Goal: Find contact information: Find contact information

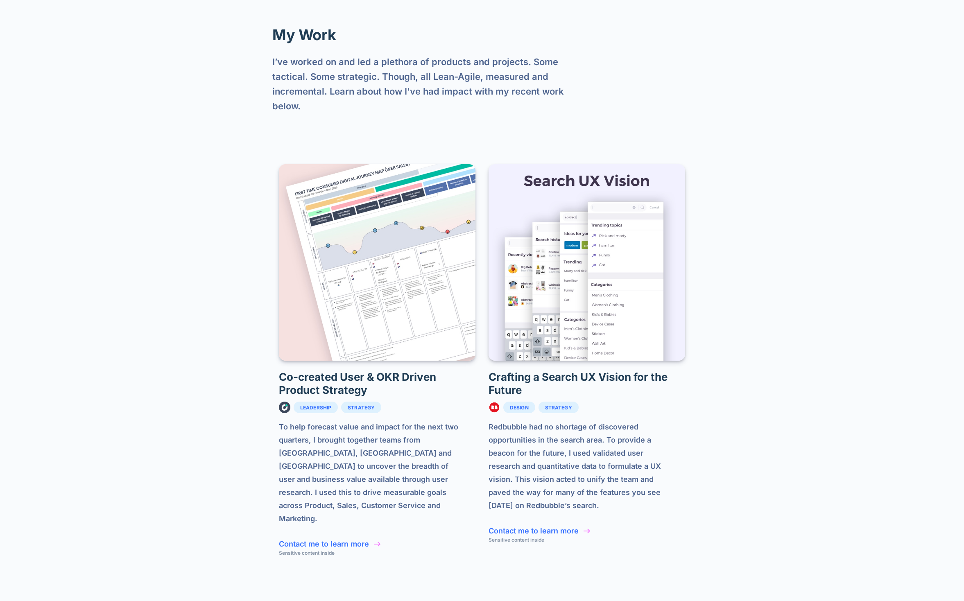
scroll to position [962, 0]
click at [336, 539] on link "Contact me to learn more" at bounding box center [324, 543] width 90 height 9
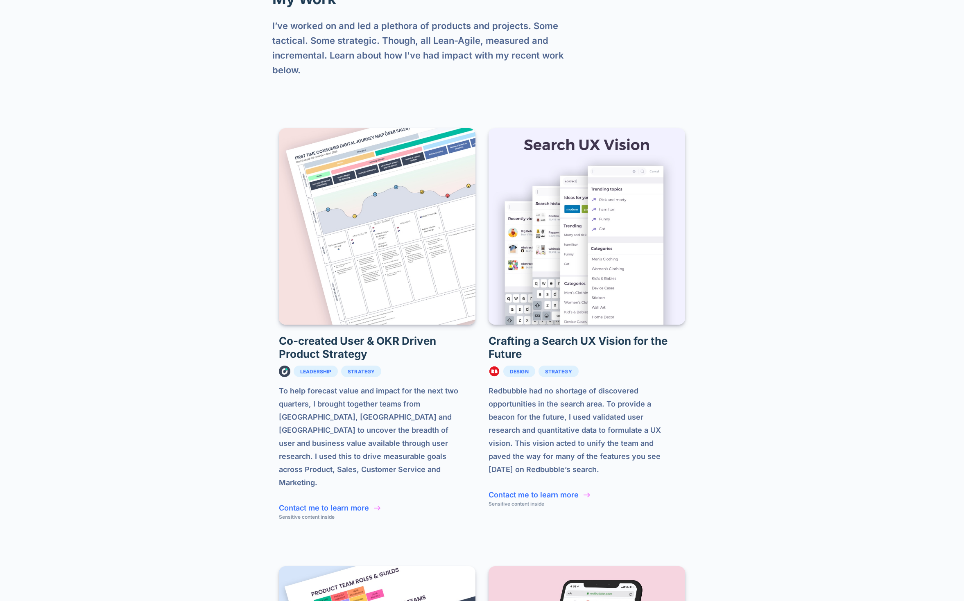
scroll to position [1275, 0]
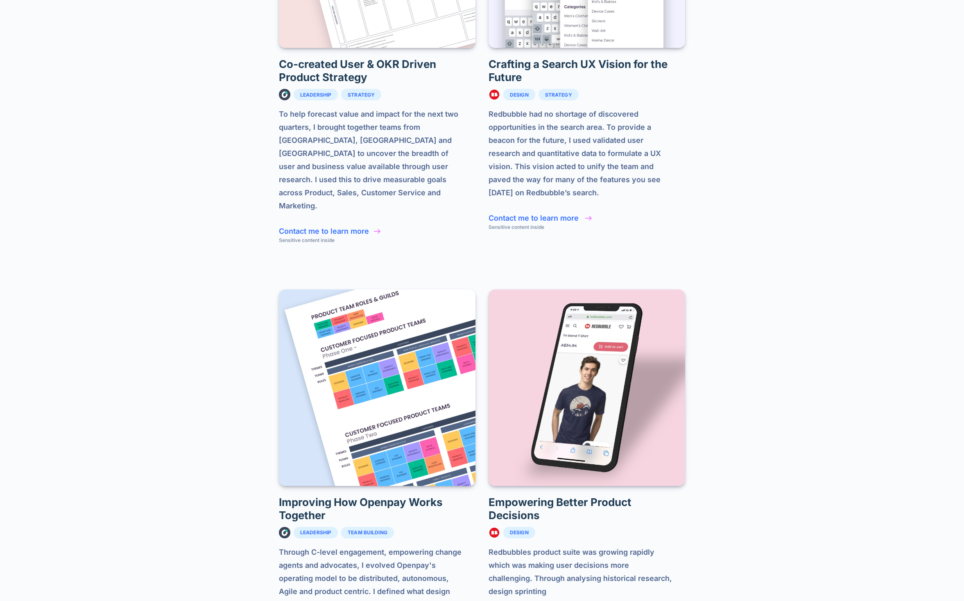
click at [525, 214] on link "Contact me to learn more" at bounding box center [533, 218] width 90 height 9
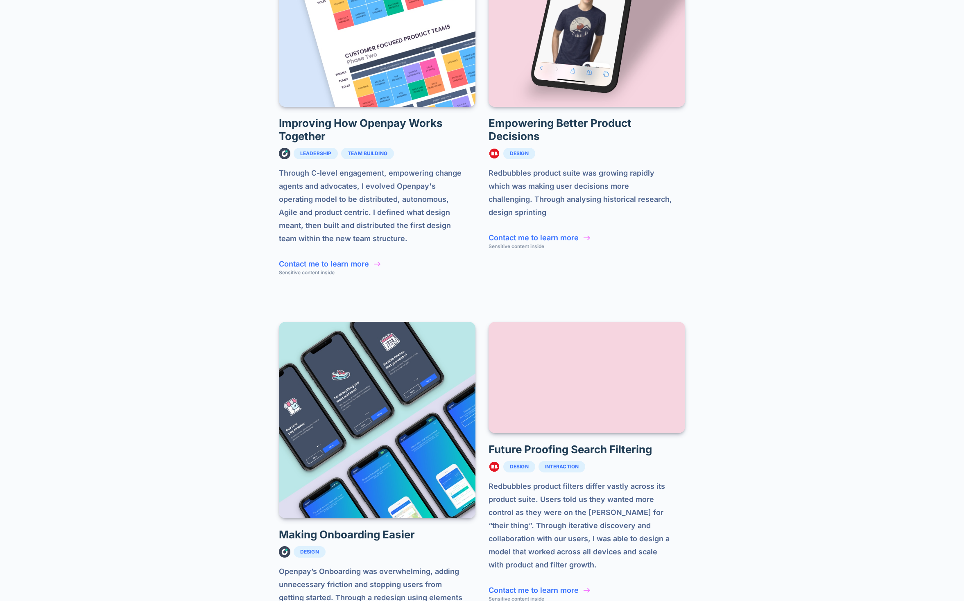
scroll to position [1823, 0]
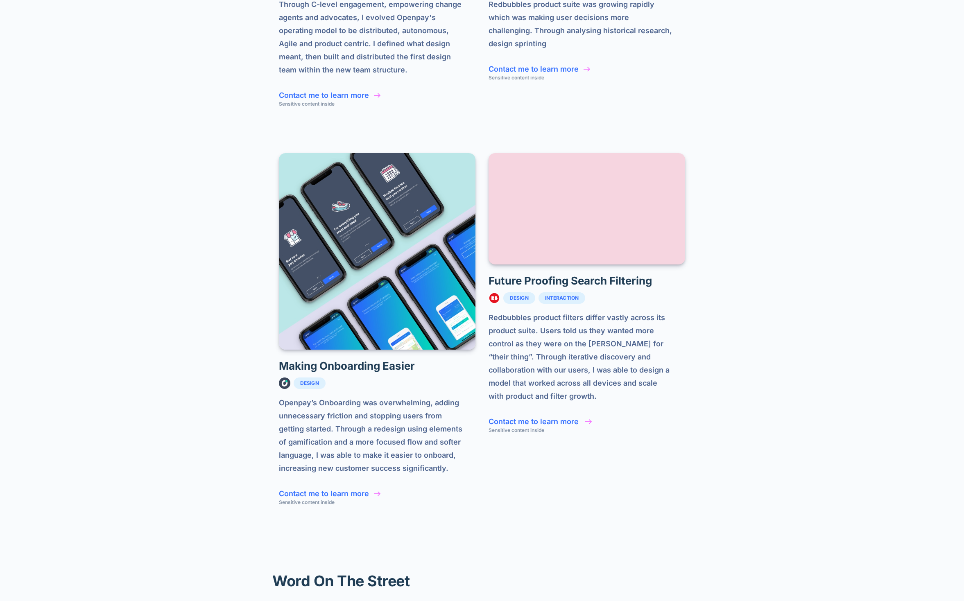
click at [537, 417] on link "Contact me to learn more" at bounding box center [533, 421] width 90 height 9
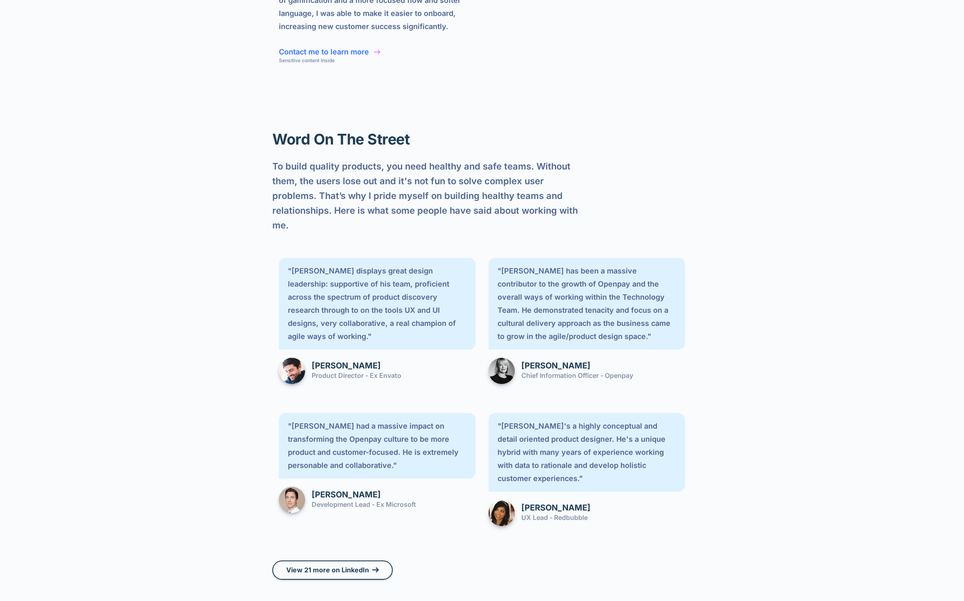
scroll to position [2381, 0]
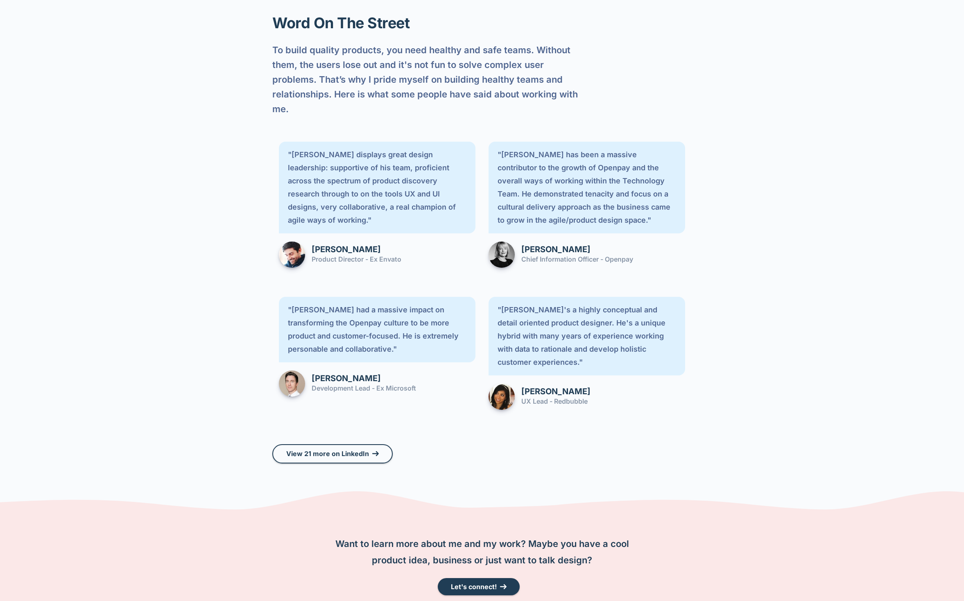
click at [712, 516] on section "Want to learn more about me and my work? Maybe you have a cool product idea, bu…" at bounding box center [482, 575] width 964 height 119
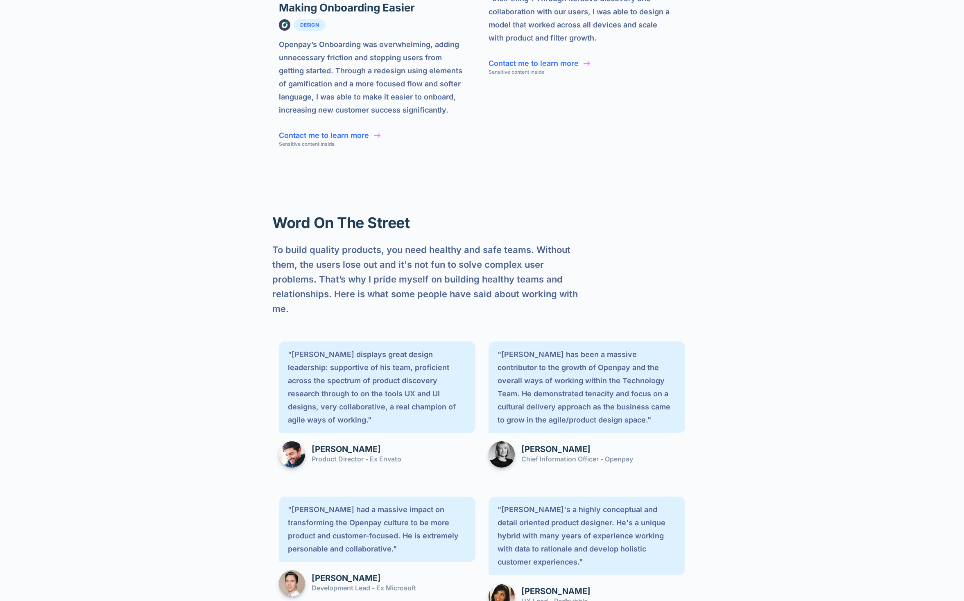
scroll to position [2046, 0]
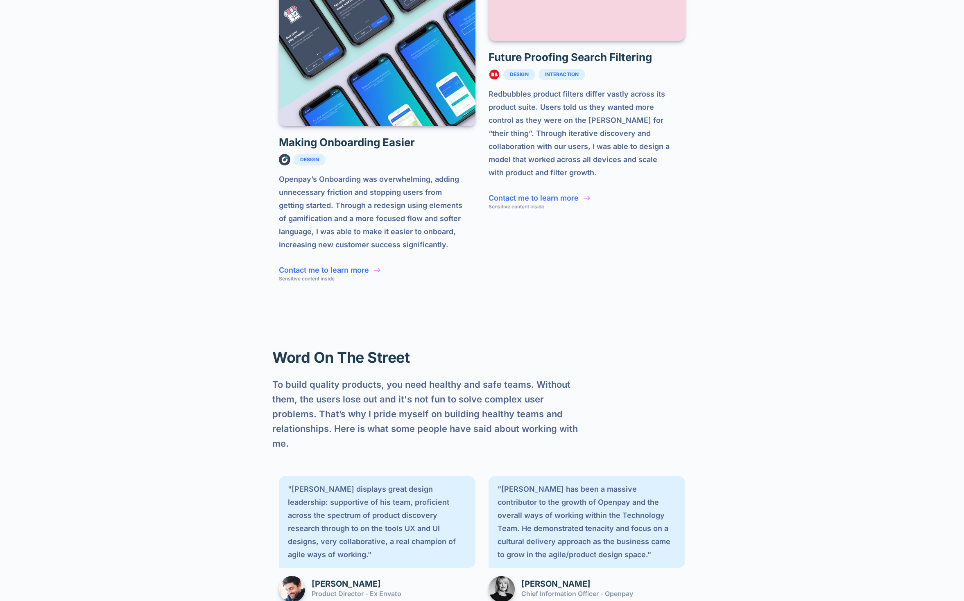
click at [669, 469] on blockquote ""Shaun has been a massive contributor to the growth of Openpay and the overall …" at bounding box center [587, 540] width 210 height 142
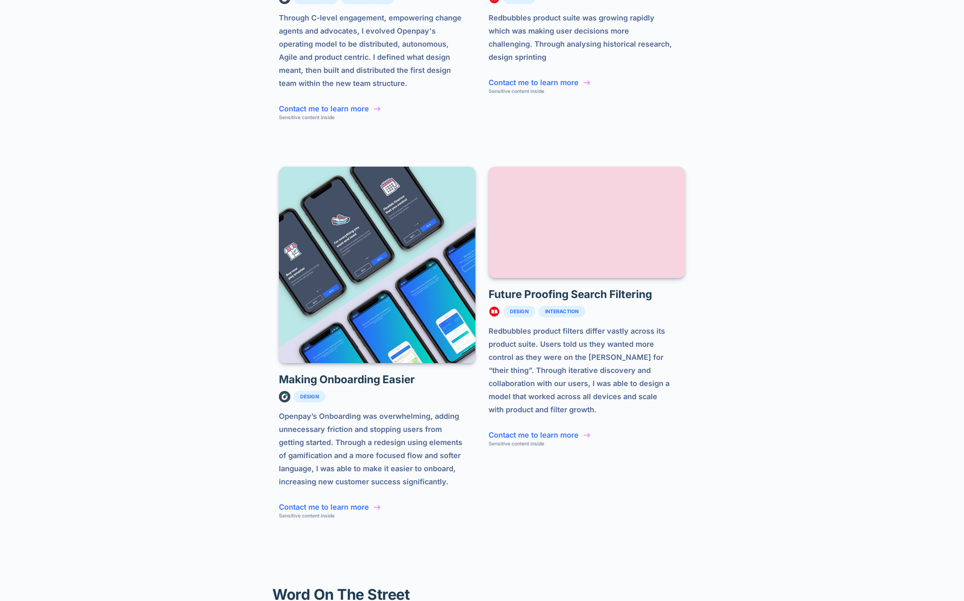
scroll to position [1433, 0]
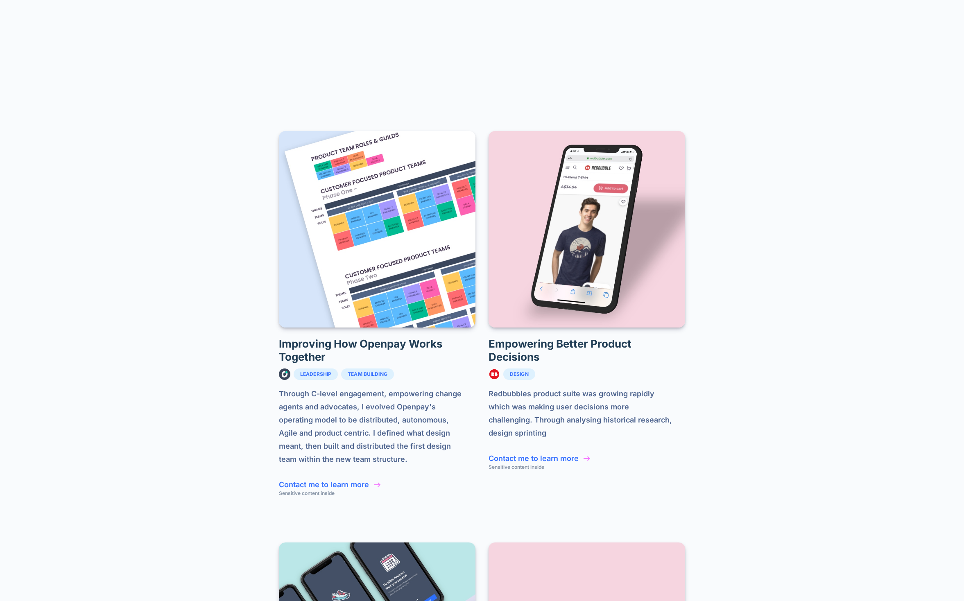
drag, startPoint x: 224, startPoint y: 310, endPoint x: 231, endPoint y: 315, distance: 8.2
click at [225, 310] on section "My Work I’ve worked on and led a plethora of products and projects. Some tactic…" at bounding box center [482, 237] width 964 height 1407
drag, startPoint x: 288, startPoint y: 369, endPoint x: 367, endPoint y: 382, distance: 80.0
click at [367, 382] on div "Improving How Openpay Works Together Leadership Team Building Through C-level e…" at bounding box center [377, 523] width 210 height 379
copy div "Contact me to learn more"
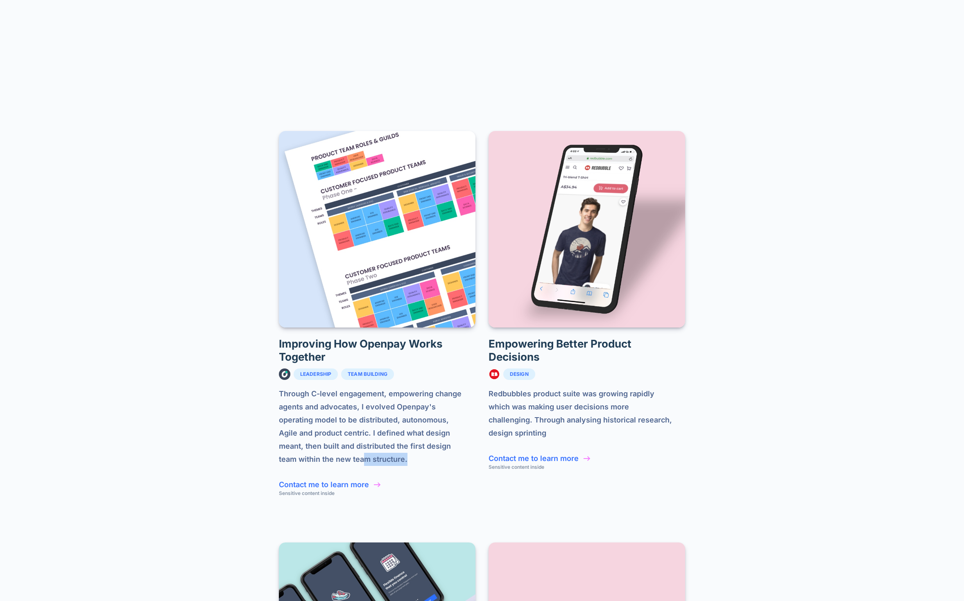
drag, startPoint x: 307, startPoint y: 361, endPoint x: 311, endPoint y: 366, distance: 7.0
click at [311, 366] on div "Improving How Openpay Works Together Leadership Team Building Through C-level e…" at bounding box center [377, 523] width 210 height 379
drag, startPoint x: 298, startPoint y: 371, endPoint x: 330, endPoint y: 376, distance: 32.3
click at [329, 379] on div "Improving How Openpay Works Together Leadership Team Building Through C-level e…" at bounding box center [377, 523] width 210 height 379
drag, startPoint x: 353, startPoint y: 353, endPoint x: 377, endPoint y: 339, distance: 27.9
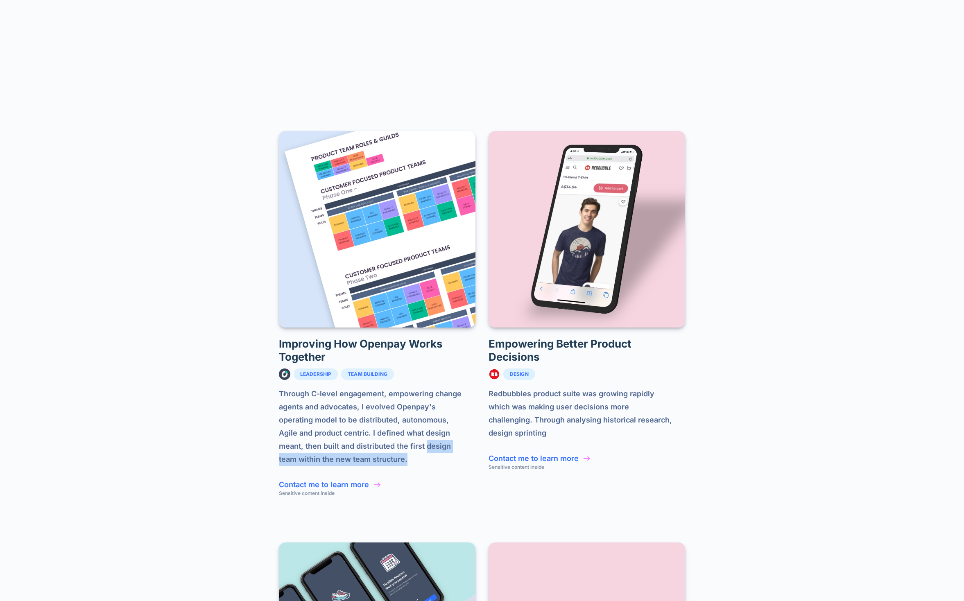
click at [377, 387] on p "Through C-level engagement, empowering change agents and advocates, I evolved O…" at bounding box center [377, 426] width 197 height 79
copy p "design team within the new team structure."
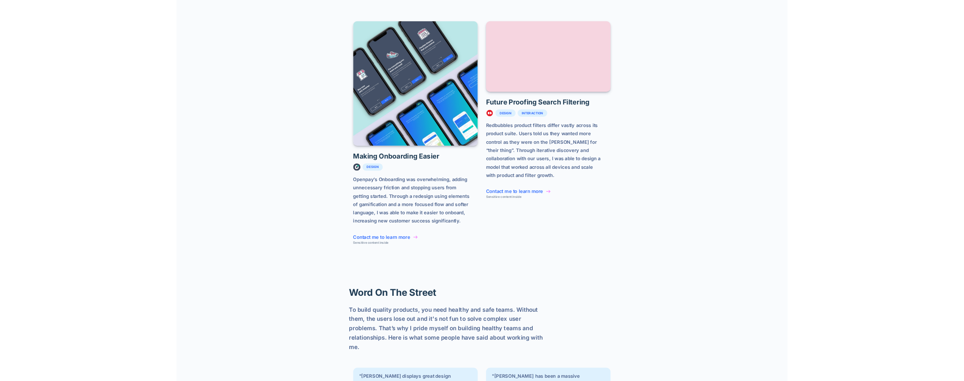
scroll to position [2381, 0]
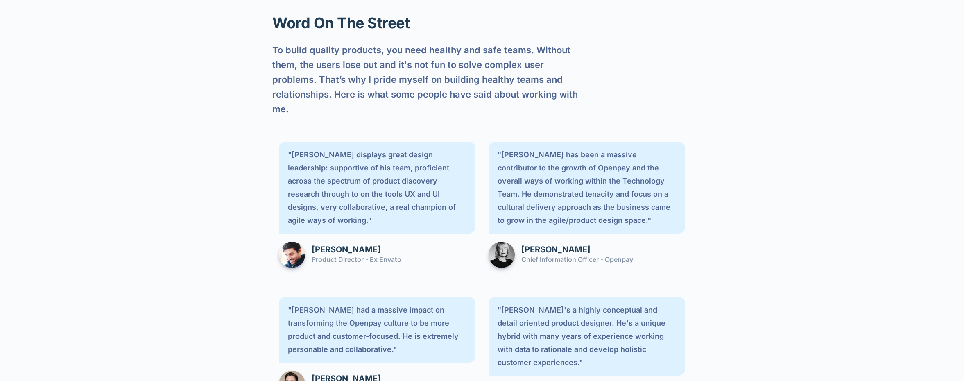
click at [712, 300] on section "Word On The Street To build quality products, you need healthy and safe teams. …" at bounding box center [482, 254] width 964 height 522
click at [752, 272] on section "Word On The Street To build quality products, you need healthy and safe teams. …" at bounding box center [482, 254] width 964 height 522
